Goal: Information Seeking & Learning: Learn about a topic

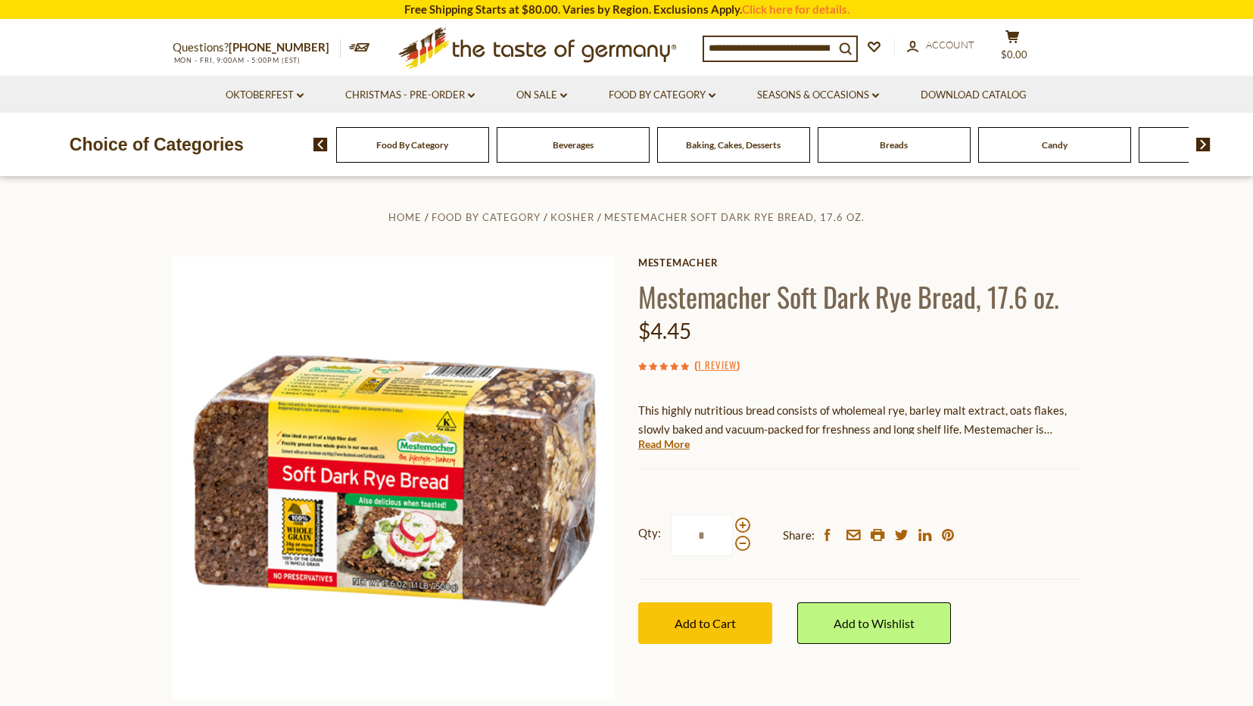
click at [653, 452] on div "Mestemacher Mestemacher Soft Dark Rye Bread, 17.6 oz. $4.45 ( 1 Review ) This h…" at bounding box center [859, 468] width 443 height 422
click at [653, 447] on link "Read More" at bounding box center [663, 444] width 51 height 15
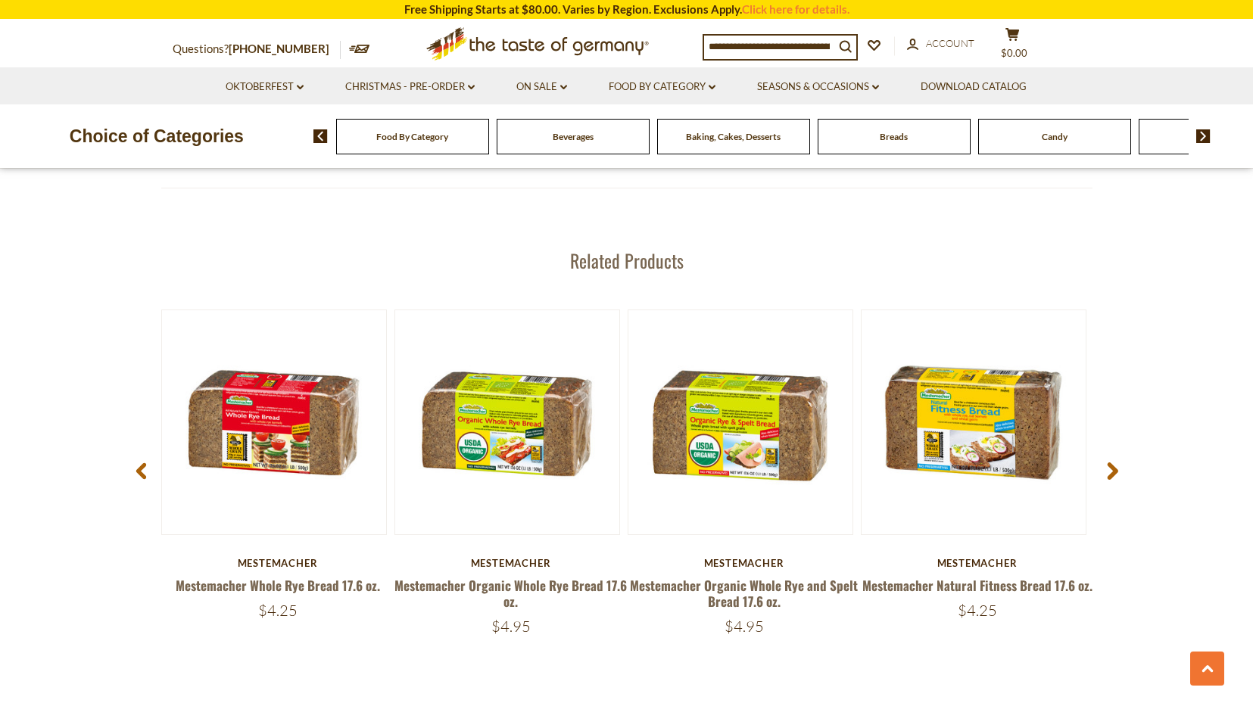
scroll to position [1567, 0]
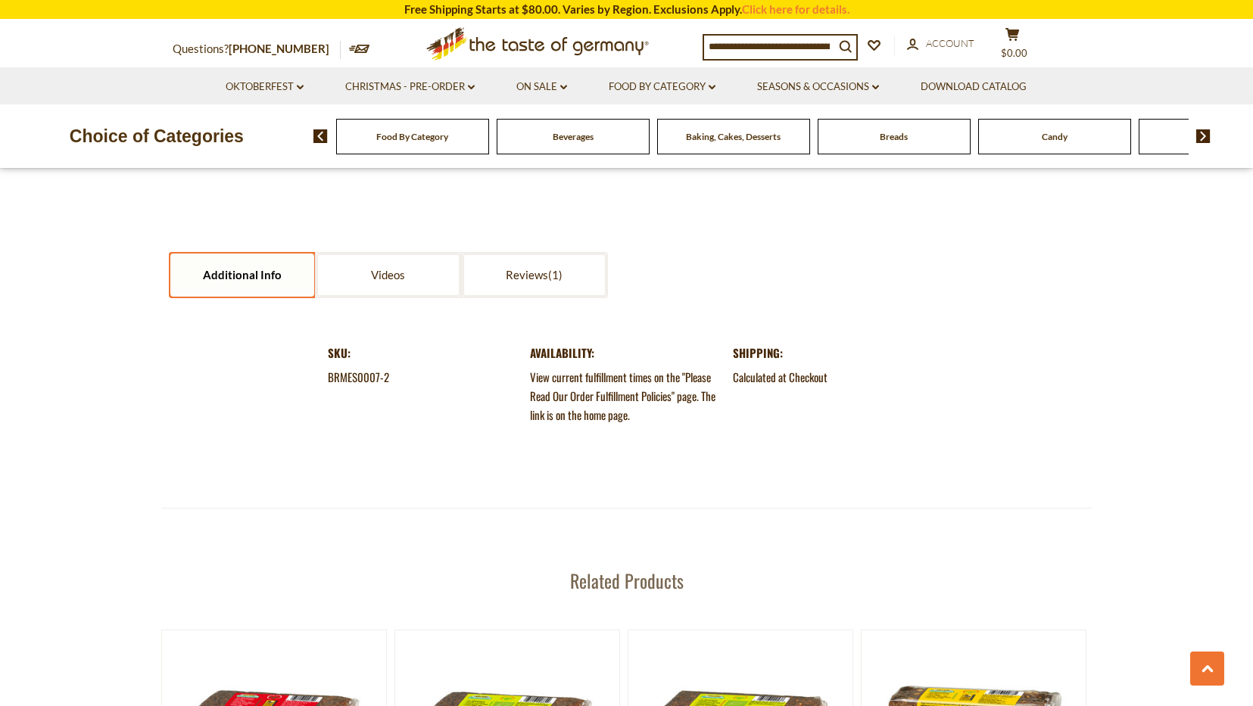
click at [251, 285] on link "Additional Info" at bounding box center [242, 275] width 144 height 43
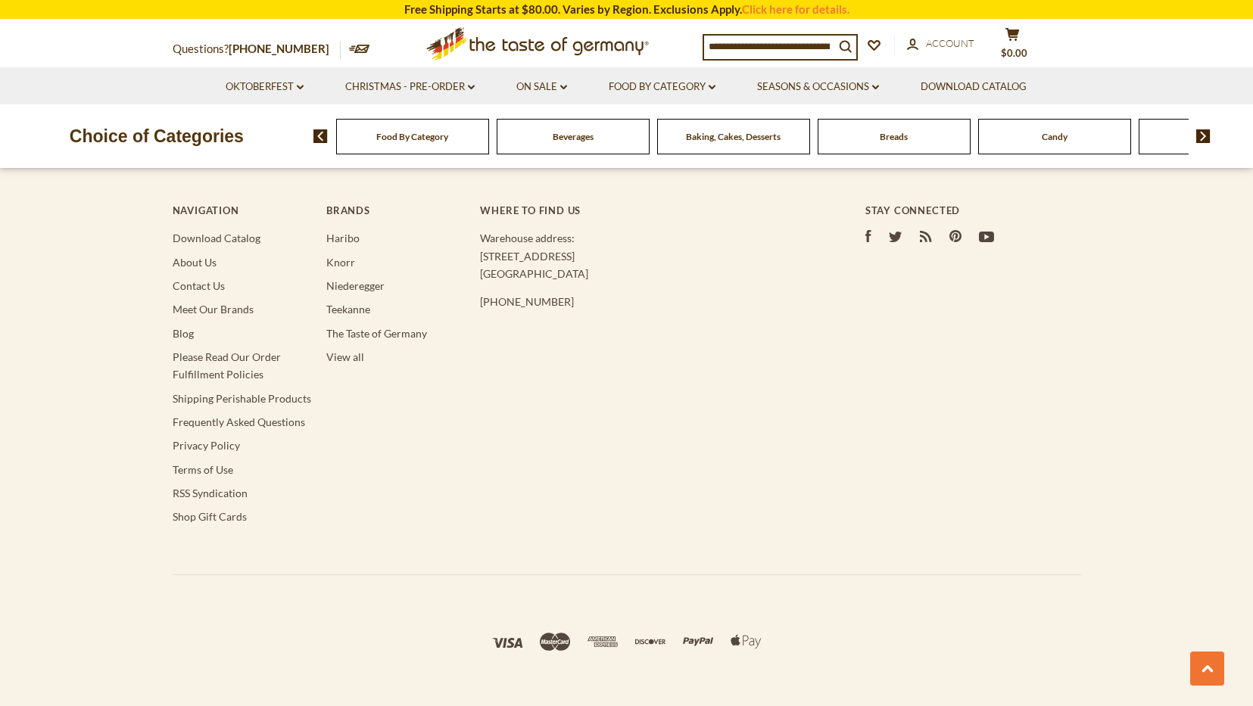
scroll to position [2911, 0]
